Goal: Information Seeking & Learning: Check status

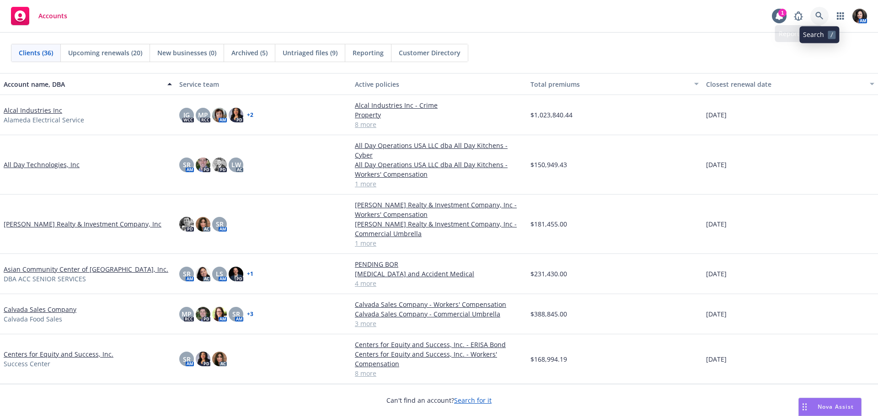
click at [816, 17] on icon at bounding box center [819, 16] width 8 height 8
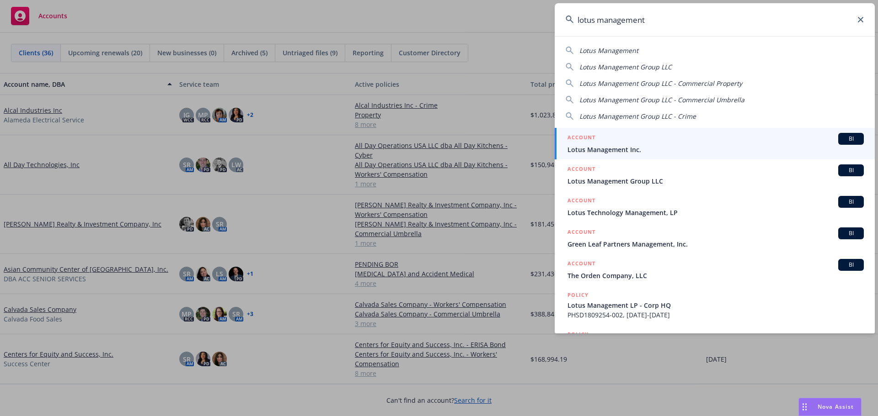
type input "lotus management"
click at [746, 142] on div "ACCOUNT BI" at bounding box center [715, 139] width 296 height 12
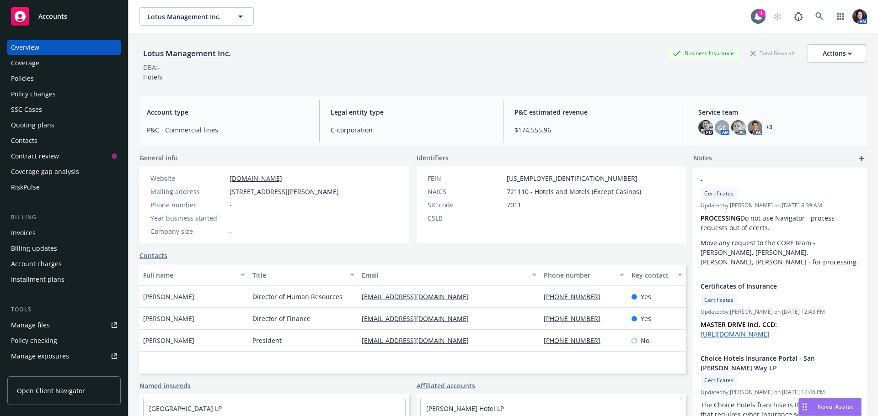
click at [43, 91] on div "Policy changes" at bounding box center [33, 94] width 45 height 15
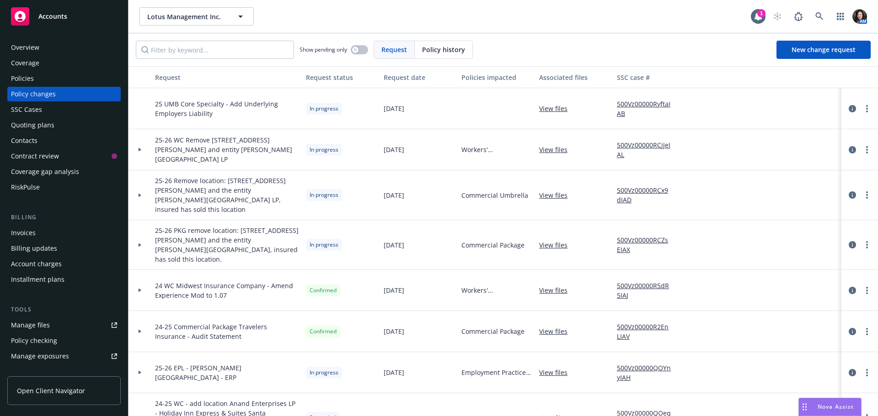
click at [555, 191] on link "View files" at bounding box center [557, 196] width 36 height 10
click at [815, 17] on icon at bounding box center [819, 16] width 8 height 8
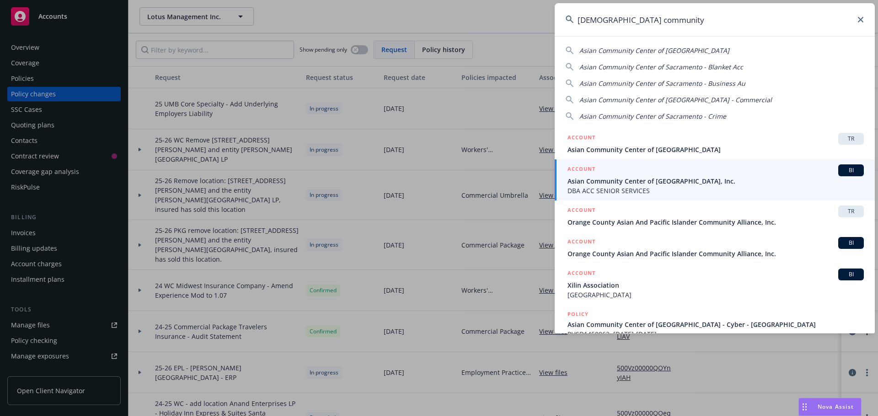
type input "asian community"
click at [629, 186] on span "DBA ACC SENIOR SERVICES" at bounding box center [715, 191] width 296 height 10
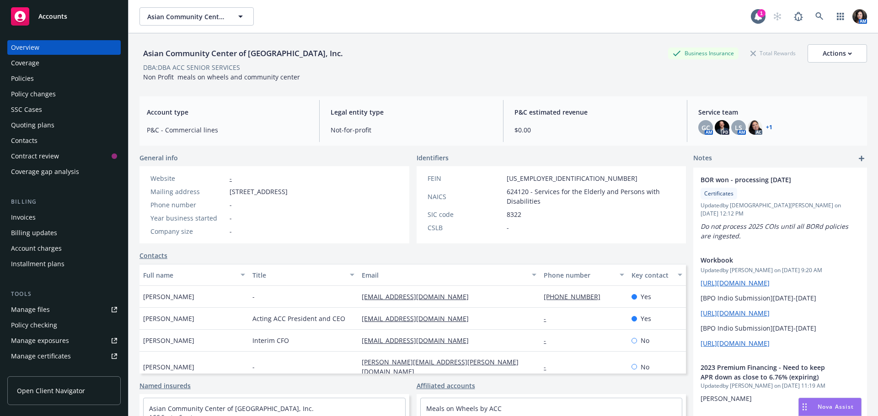
click at [39, 123] on div "Quoting plans" at bounding box center [32, 125] width 43 height 15
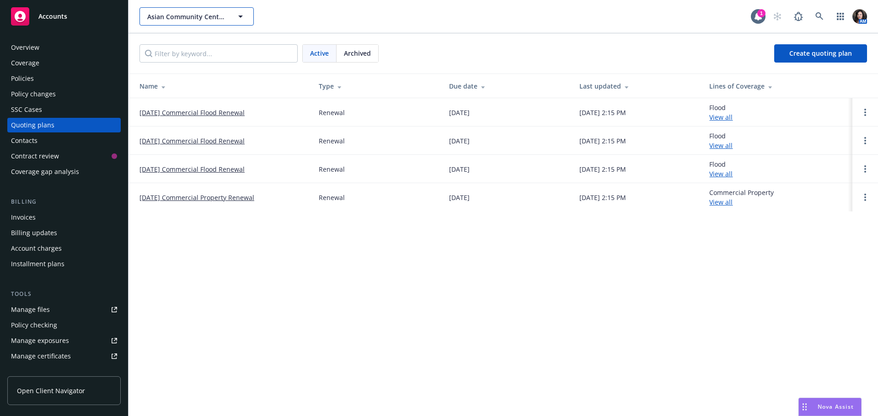
click at [201, 12] on span "Asian Community Center of Sacramento Valley, Inc." at bounding box center [186, 17] width 79 height 10
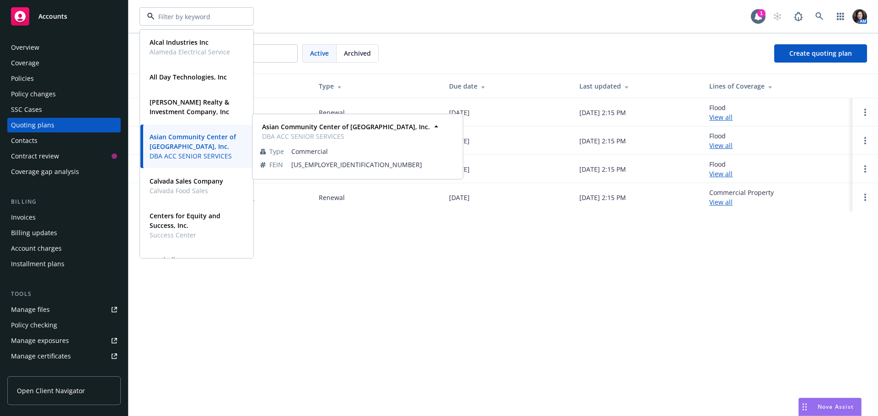
click at [181, 146] on strong "Asian Community Center of Sacramento Valley, Inc." at bounding box center [192, 142] width 86 height 18
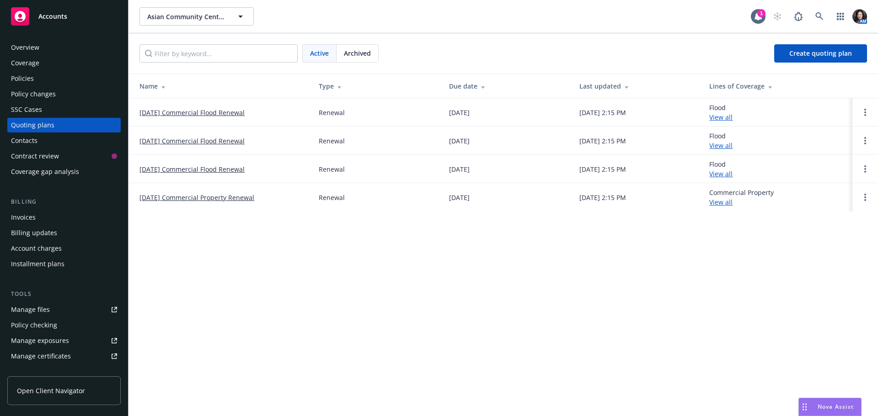
click at [53, 80] on div "Policies" at bounding box center [64, 78] width 106 height 15
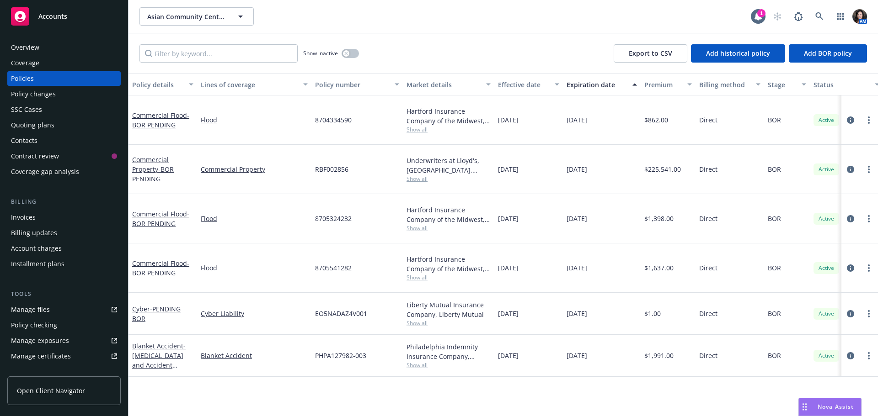
click at [50, 131] on div "Quoting plans" at bounding box center [32, 125] width 43 height 15
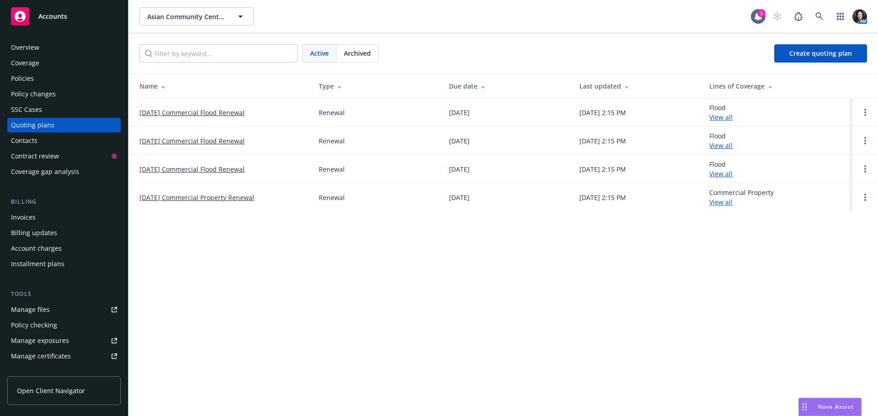
click at [171, 202] on link "11/01/25 Commercial Property Renewal" at bounding box center [196, 198] width 115 height 10
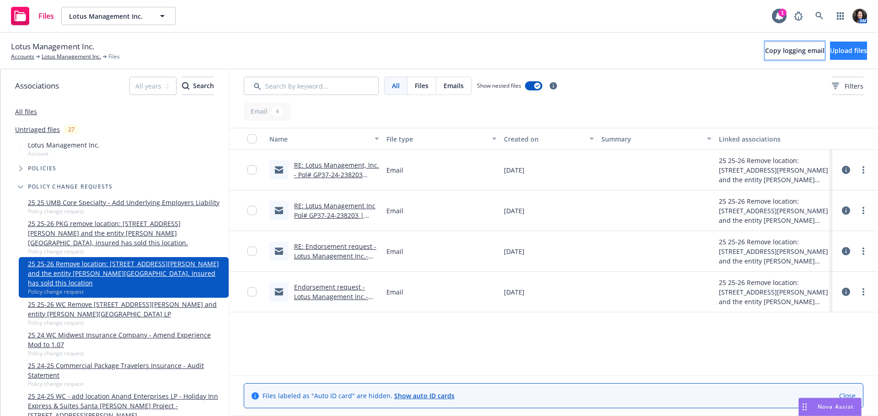
drag, startPoint x: 755, startPoint y: 55, endPoint x: 819, endPoint y: 55, distance: 64.0
click at [765, 55] on button "Copy logging email" at bounding box center [794, 51] width 59 height 18
click at [825, 13] on link at bounding box center [819, 16] width 18 height 18
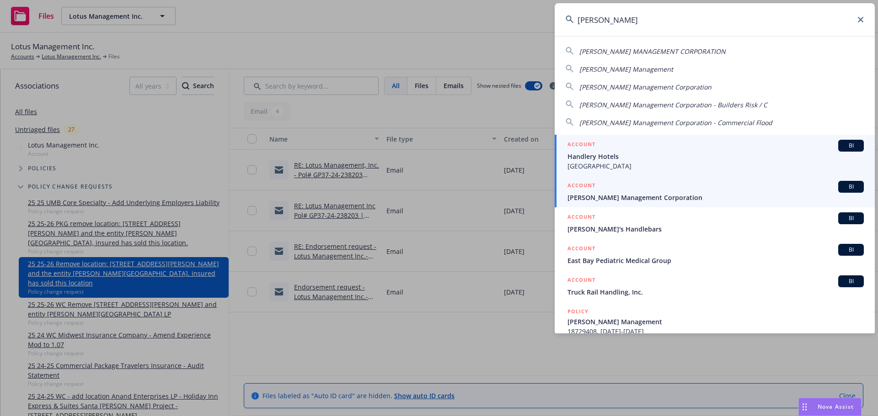
type input "[PERSON_NAME]"
click at [683, 192] on div "ACCOUNT BI" at bounding box center [715, 187] width 296 height 12
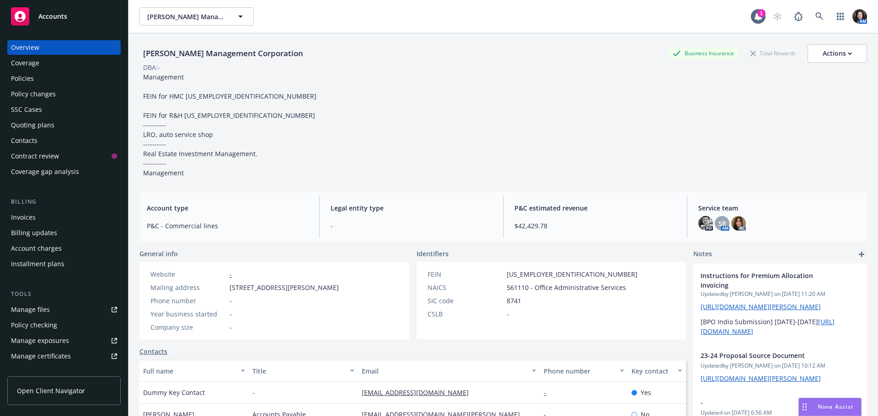
click at [39, 129] on div "Quoting plans" at bounding box center [32, 125] width 43 height 15
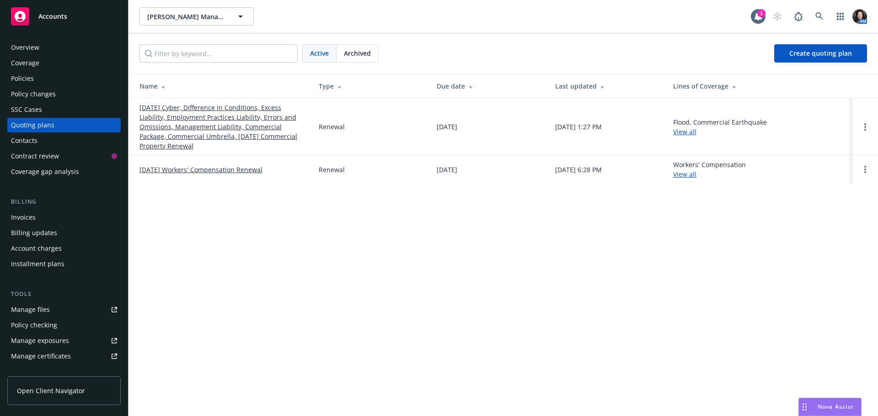
click at [205, 117] on link "10/01/25 Cyber, Difference in Conditions, Excess Liability, Employment Practice…" at bounding box center [221, 127] width 165 height 48
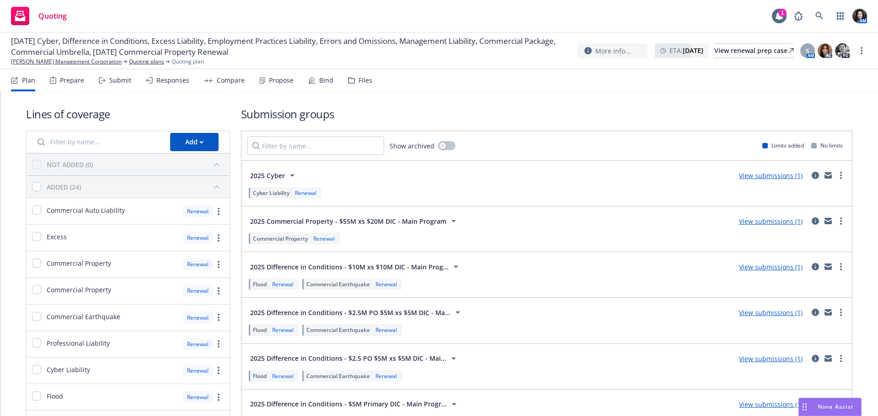
drag, startPoint x: 379, startPoint y: 81, endPoint x: 357, endPoint y: 81, distance: 21.9
click at [378, 81] on nav "Plan Prepare Submit Responses Compare Propose Bind Files" at bounding box center [439, 80] width 856 height 22
click at [358, 80] on div "Files" at bounding box center [365, 80] width 14 height 7
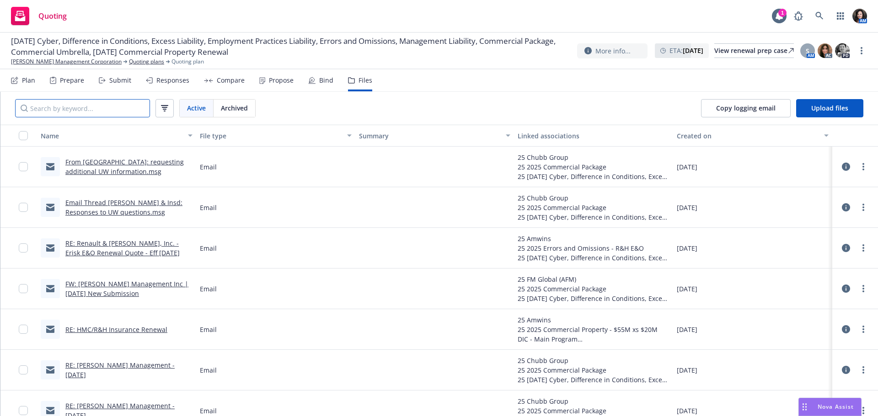
click at [105, 110] on input "Search by keyword..." at bounding box center [82, 108] width 135 height 18
click at [135, 62] on link "Quoting plans" at bounding box center [146, 62] width 35 height 8
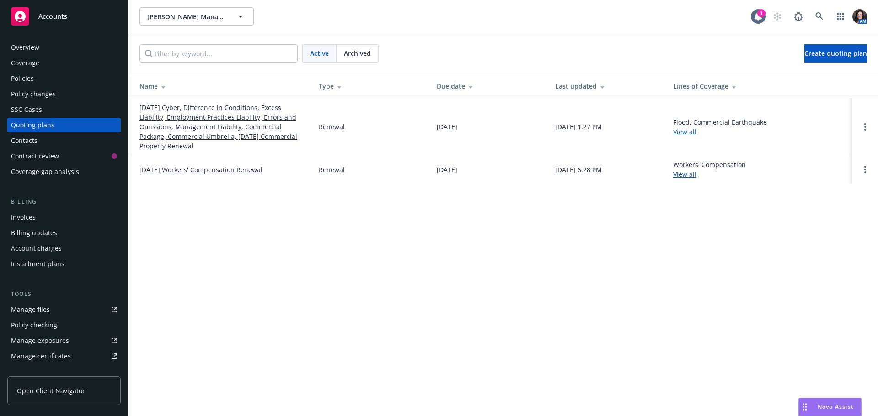
click at [361, 55] on span "Archived" at bounding box center [357, 53] width 27 height 10
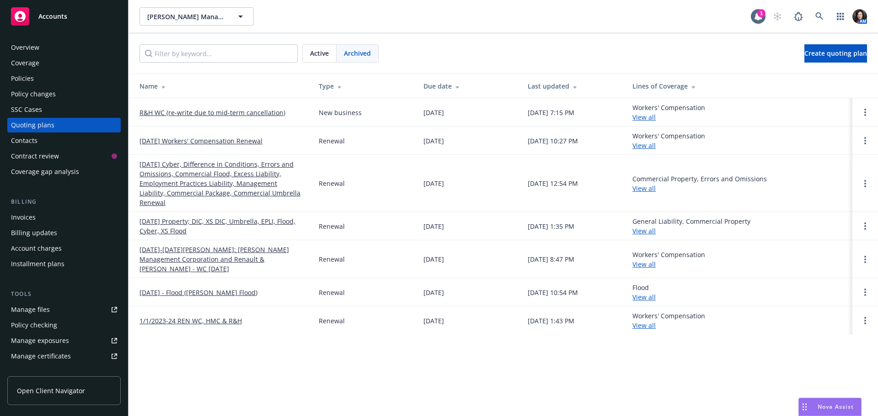
click at [227, 170] on link "[DATE] Cyber, Difference in Conditions, Errors and Omissions, Commercial Flood,…" at bounding box center [221, 184] width 165 height 48
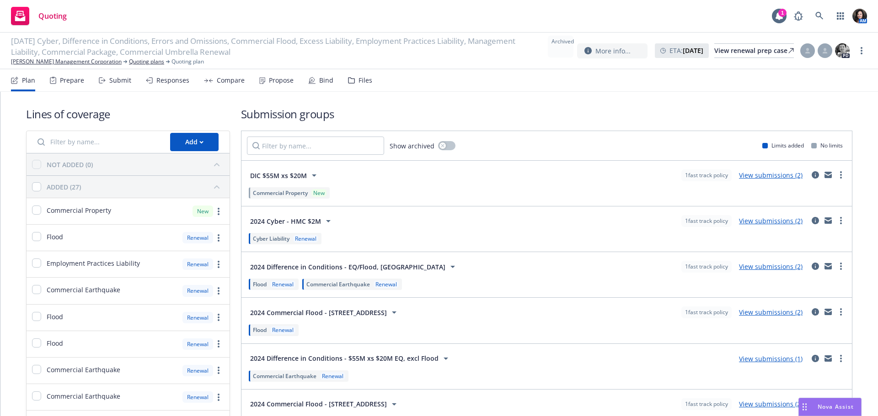
click at [355, 87] on div "Files" at bounding box center [360, 80] width 24 height 22
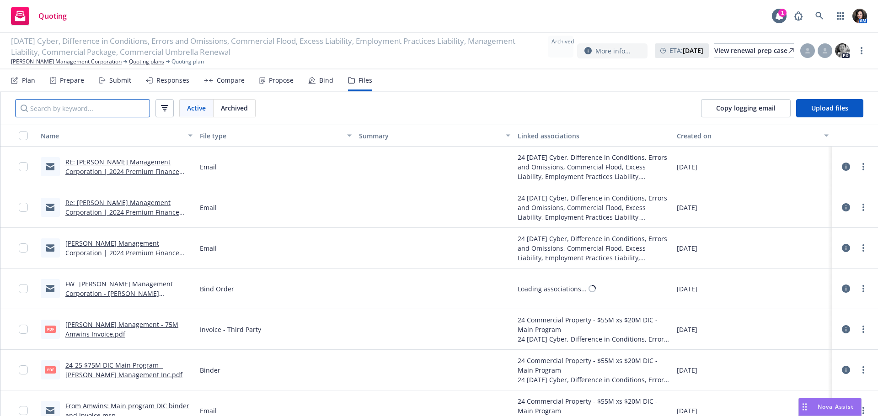
click at [106, 112] on input "Search by keyword..." at bounding box center [82, 108] width 135 height 18
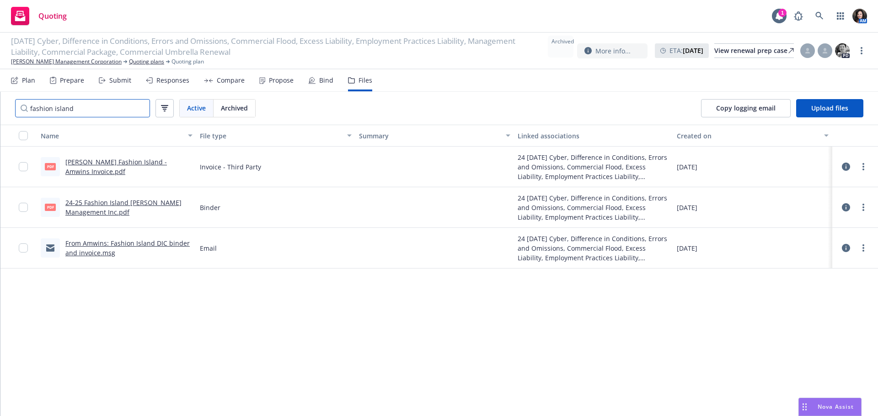
type input "fashion island"
click at [124, 78] on div "Submit" at bounding box center [120, 80] width 22 height 7
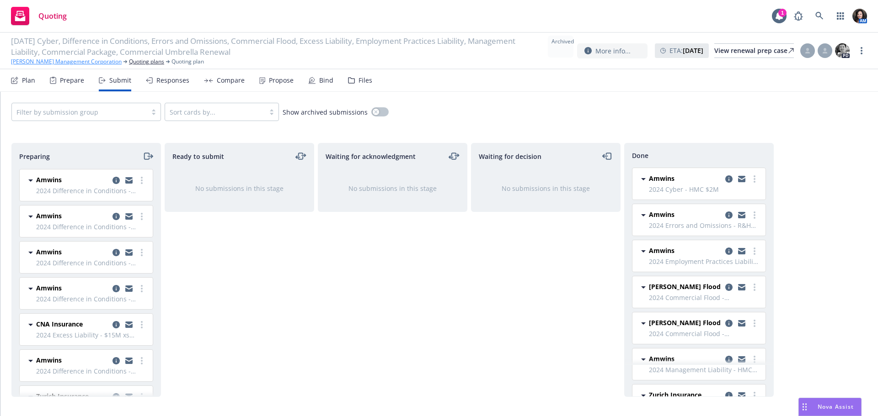
click at [52, 64] on link "[PERSON_NAME] Management Corporation" at bounding box center [66, 62] width 111 height 8
